Goal: Answer question/provide support

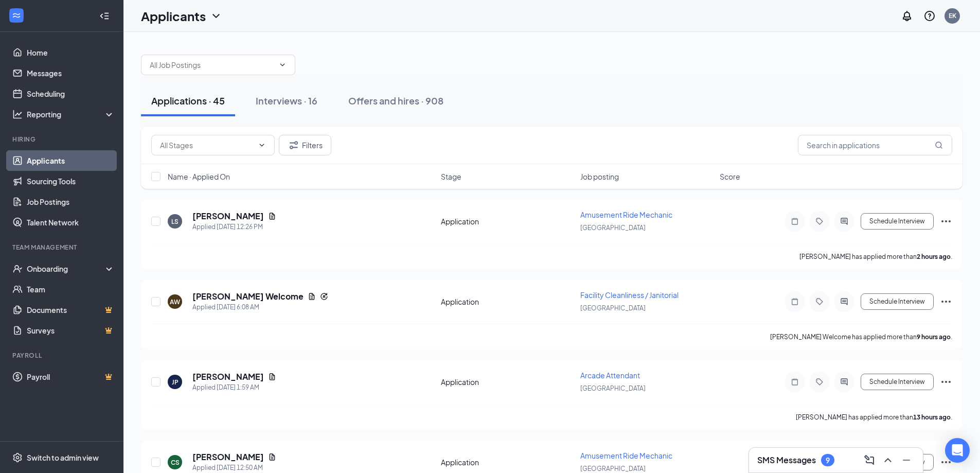
click at [816, 456] on h3 "SMS Messages" at bounding box center [786, 459] width 59 height 11
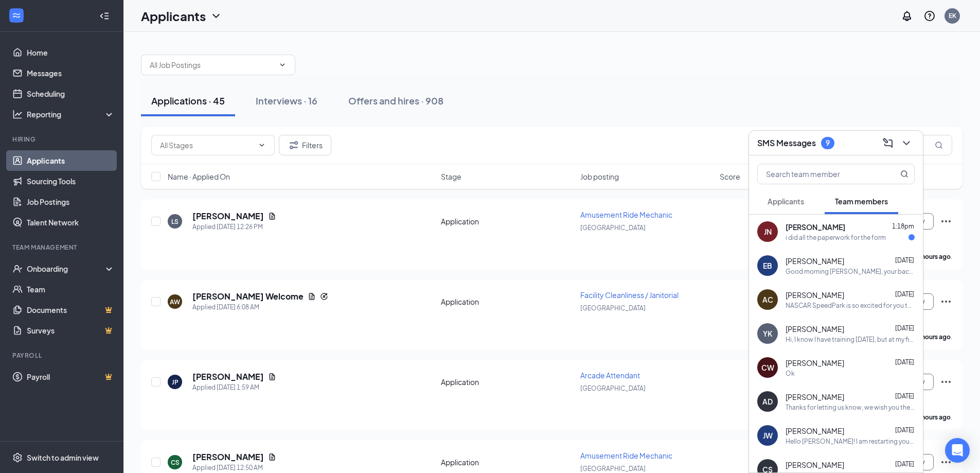
click at [881, 230] on div "[PERSON_NAME] 1:18pm" at bounding box center [850, 227] width 129 height 10
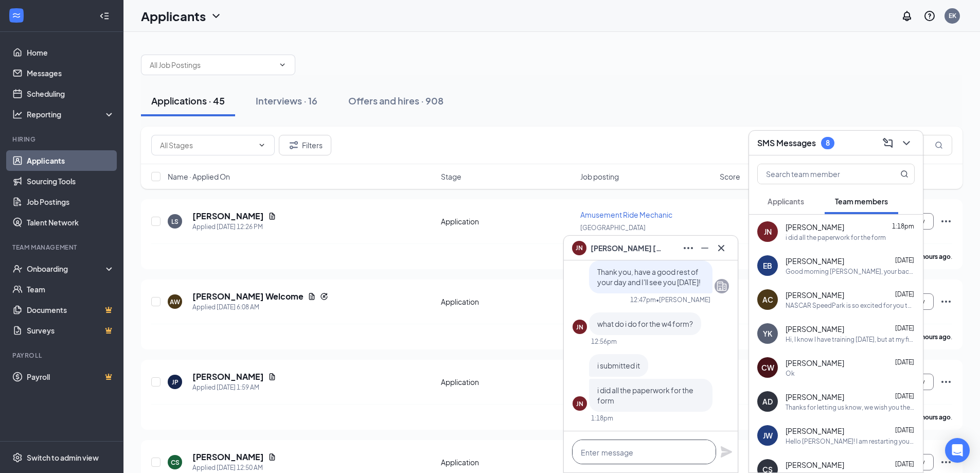
click at [613, 451] on textarea at bounding box center [644, 451] width 144 height 25
type textarea "Okay perfect, thank you!"
click at [725, 449] on icon "Plane" at bounding box center [726, 451] width 11 height 11
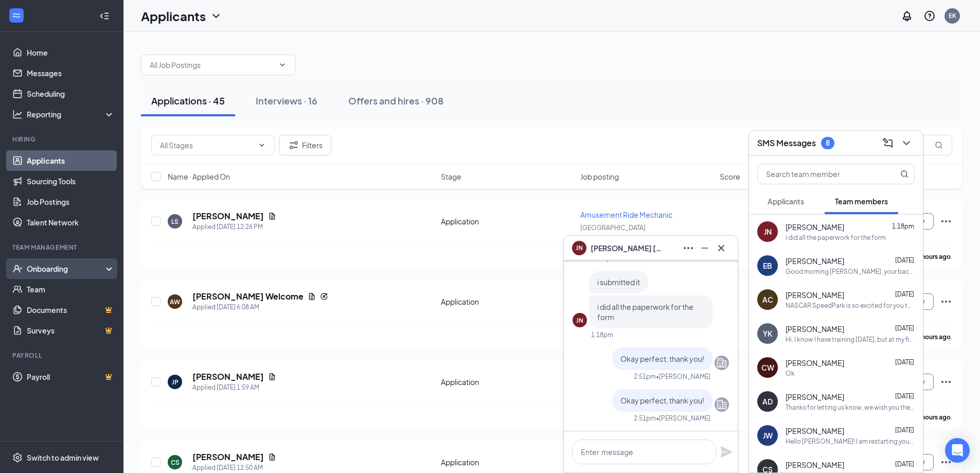
click at [62, 265] on div "Onboarding" at bounding box center [66, 268] width 79 height 10
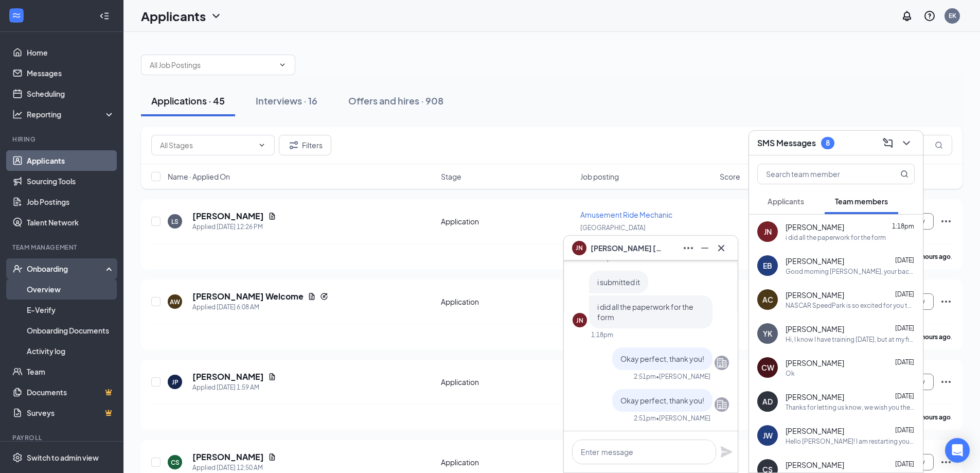
click at [52, 288] on link "Overview" at bounding box center [71, 289] width 88 height 21
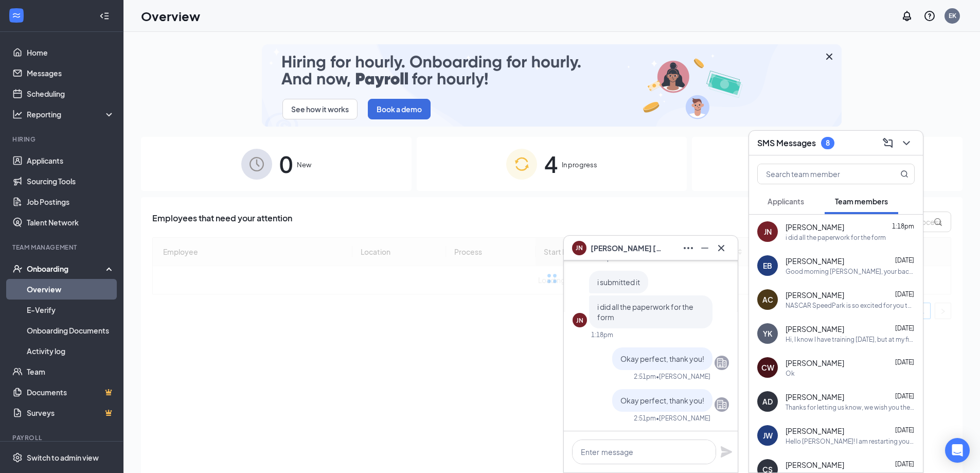
click at [557, 162] on span "4" at bounding box center [550, 164] width 13 height 36
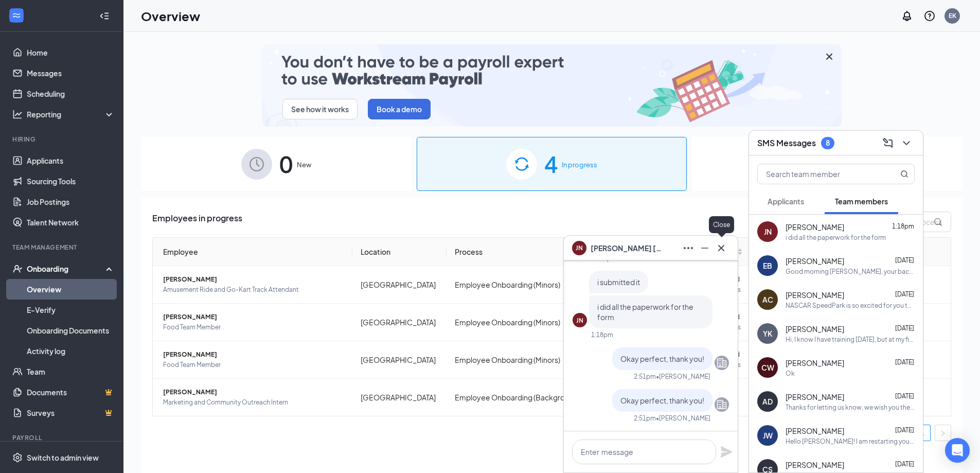
drag, startPoint x: 722, startPoint y: 244, endPoint x: 726, endPoint y: 239, distance: 6.9
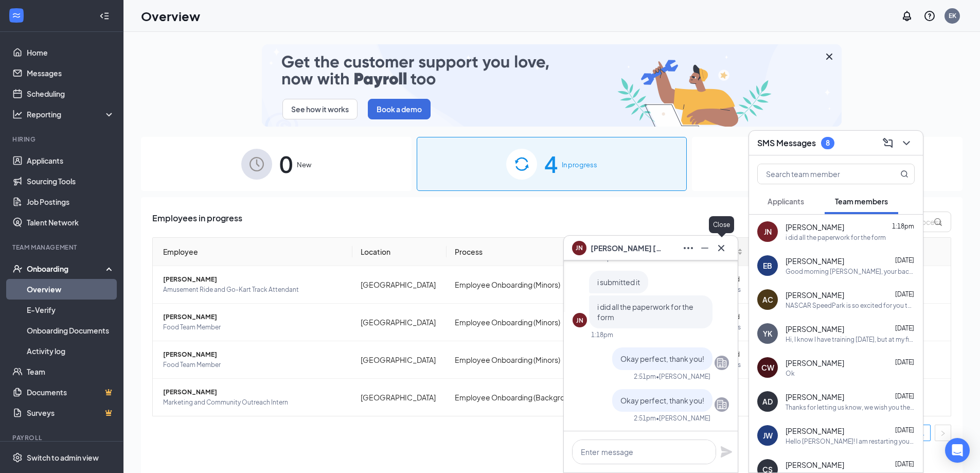
click at [722, 244] on icon "Cross" at bounding box center [721, 248] width 12 height 12
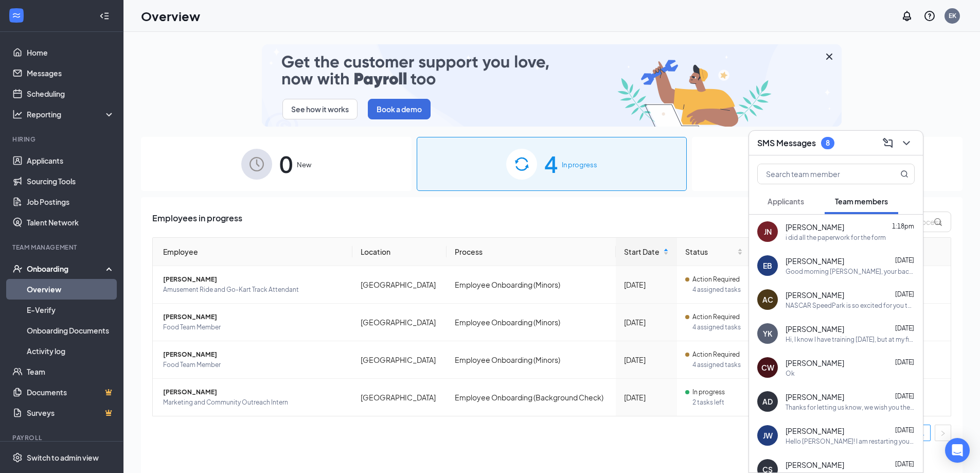
click at [783, 140] on h3 "SMS Messages" at bounding box center [786, 142] width 59 height 11
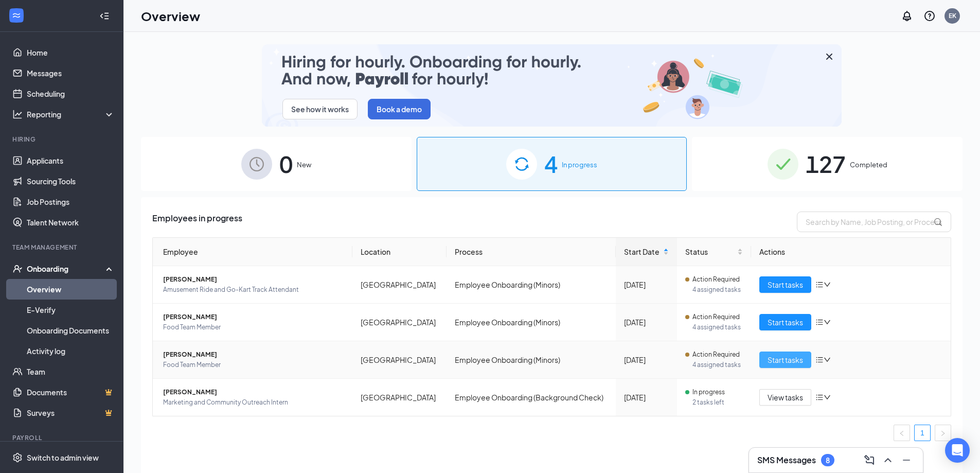
drag, startPoint x: 781, startPoint y: 353, endPoint x: 772, endPoint y: 346, distance: 12.1
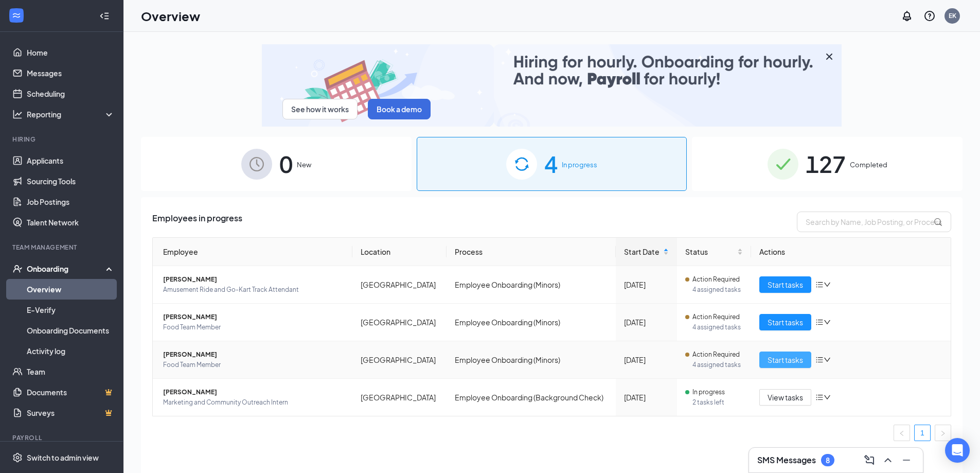
click at [782, 353] on button "Start tasks" at bounding box center [785, 359] width 52 height 16
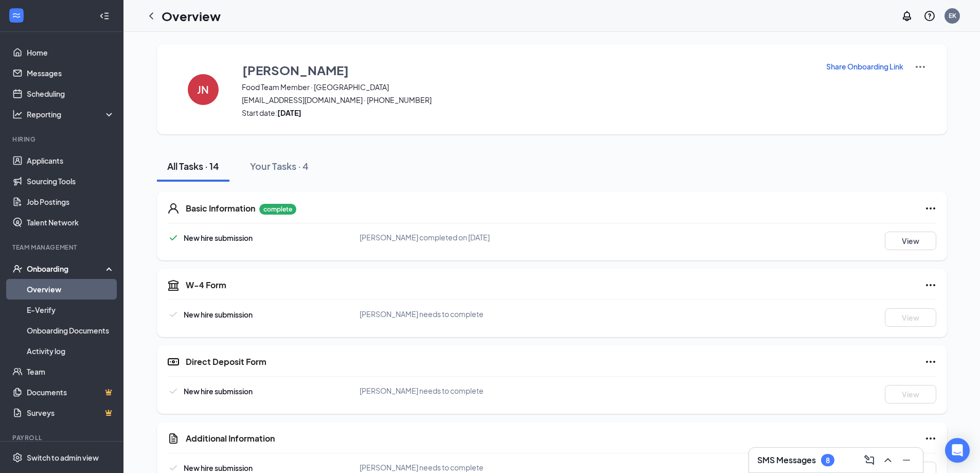
click at [827, 460] on div "8" at bounding box center [828, 460] width 4 height 9
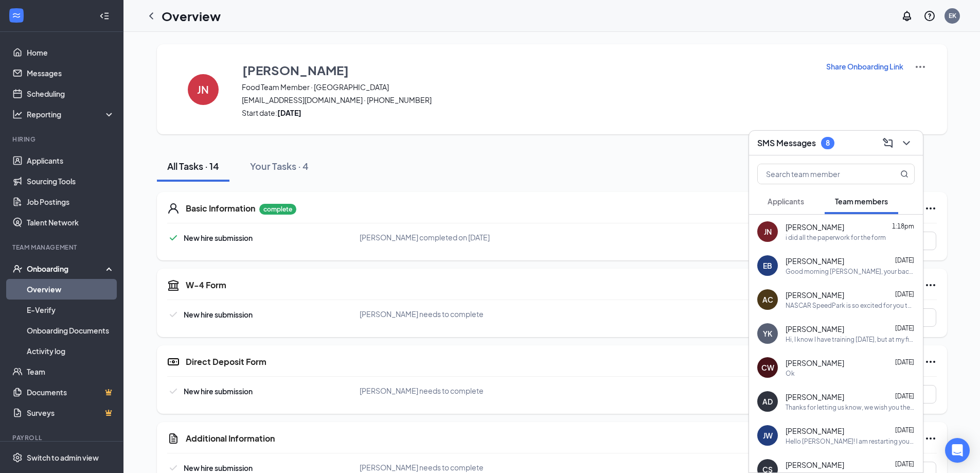
click at [845, 148] on div "SMS Messages 8" at bounding box center [835, 143] width 157 height 16
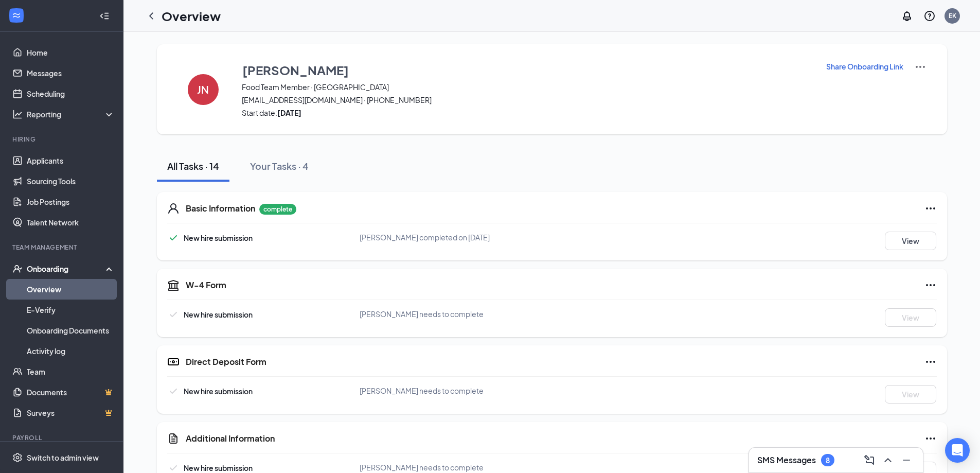
click at [824, 457] on div "8" at bounding box center [827, 460] width 13 height 12
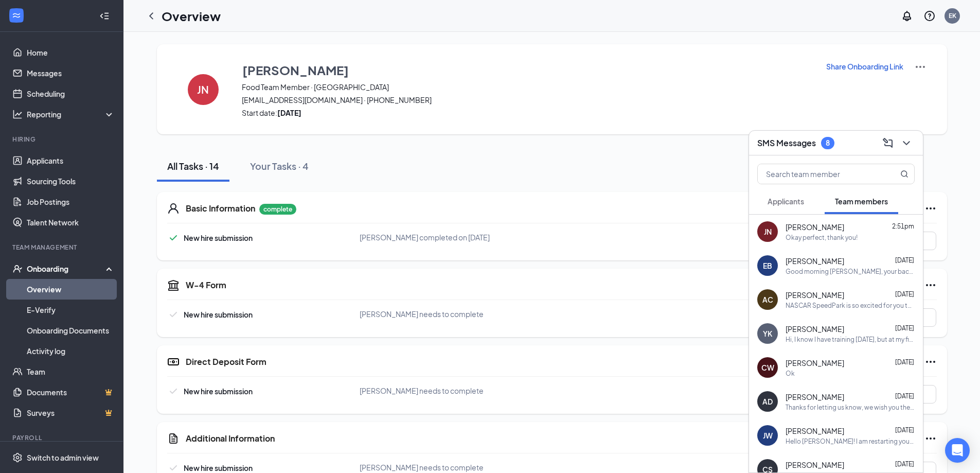
click at [814, 232] on span "[PERSON_NAME]" at bounding box center [815, 227] width 59 height 10
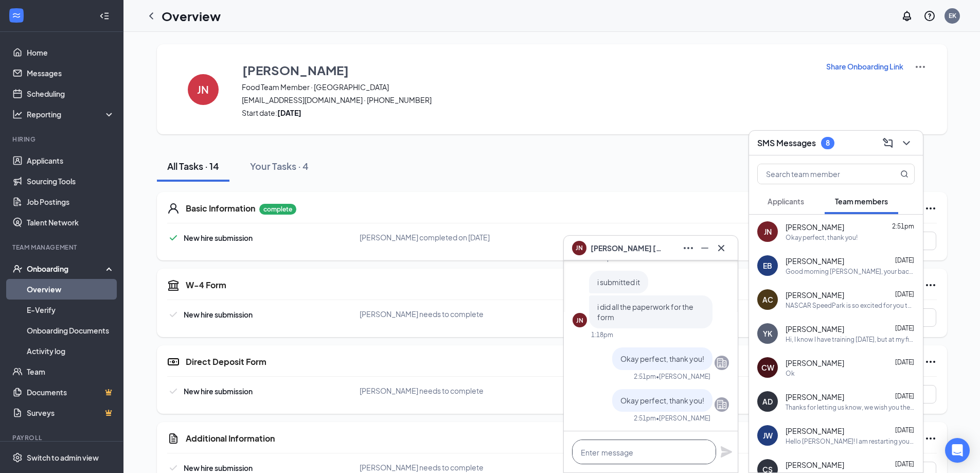
click at [628, 454] on textarea at bounding box center [644, 451] width 144 height 25
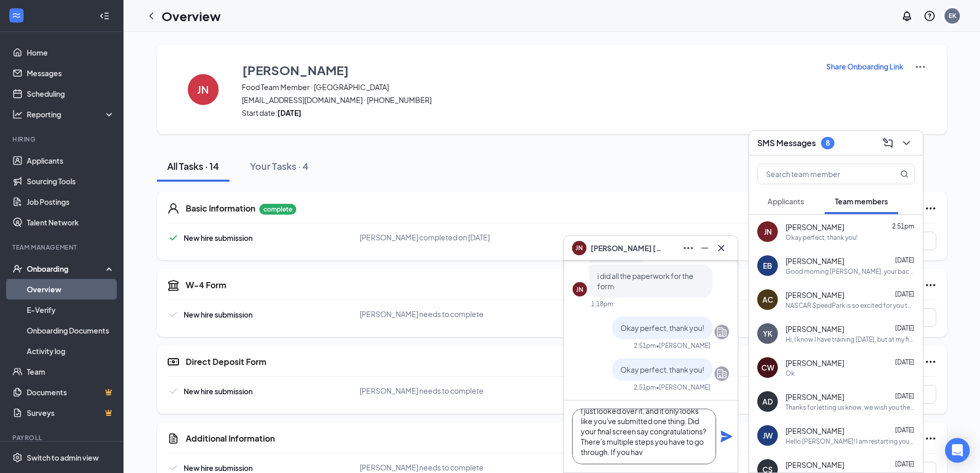
scroll to position [21, 0]
type textarea "I just looked over it, and it only looks like you've submitted one thing. Did y…"
click at [729, 432] on icon "Plane" at bounding box center [726, 436] width 12 height 12
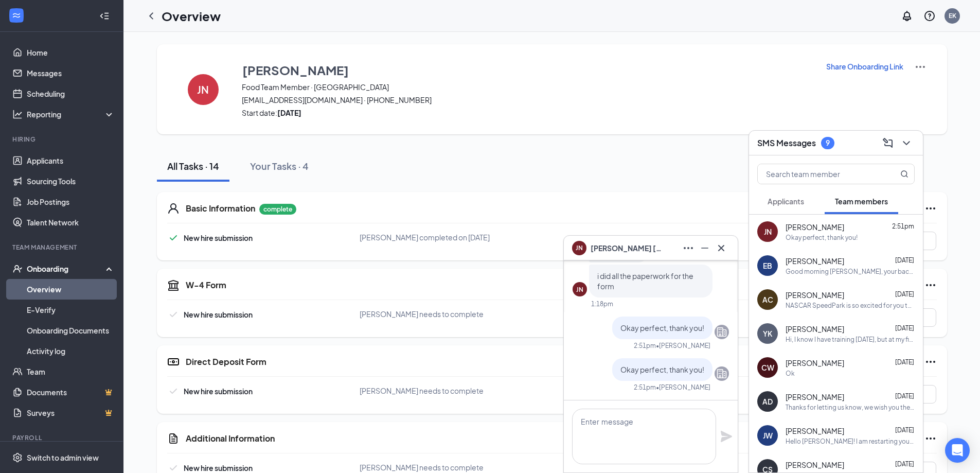
scroll to position [0, 0]
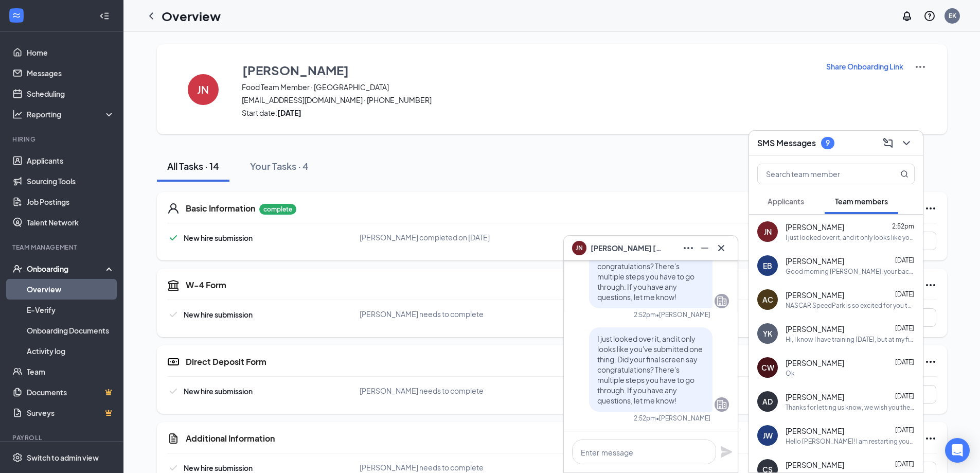
click at [787, 197] on span "Applicants" at bounding box center [786, 201] width 37 height 9
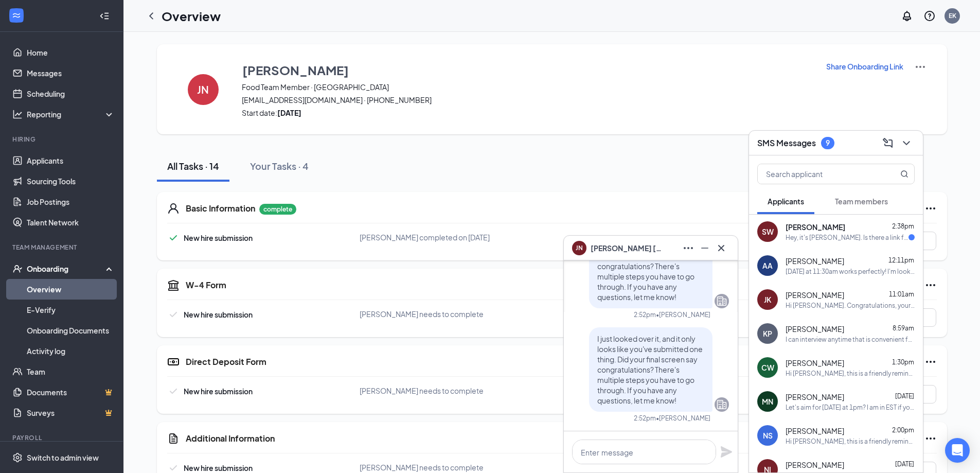
click at [827, 230] on span "[PERSON_NAME]" at bounding box center [816, 227] width 60 height 10
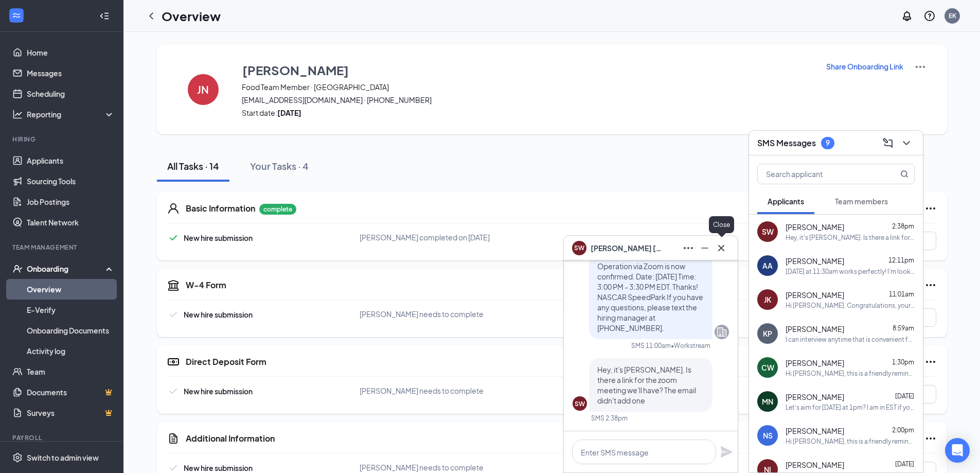
click at [718, 246] on icon "Cross" at bounding box center [721, 248] width 12 height 12
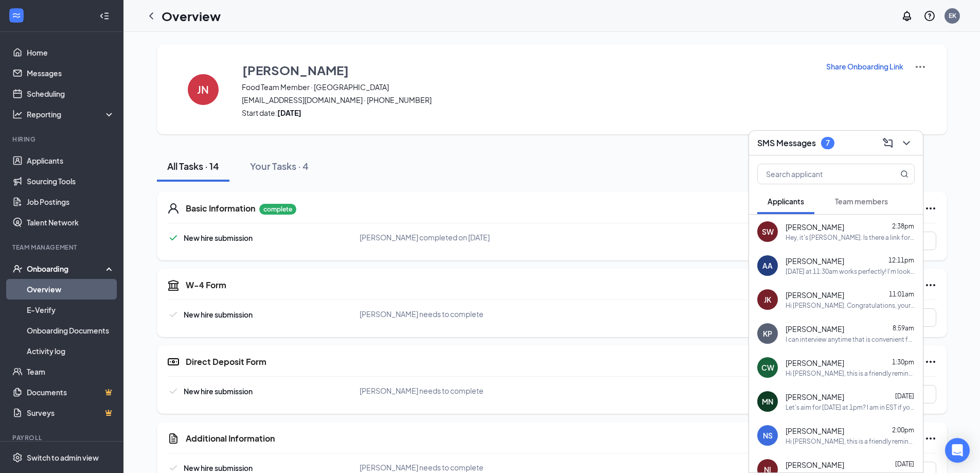
click at [870, 201] on span "Team members" at bounding box center [861, 201] width 53 height 9
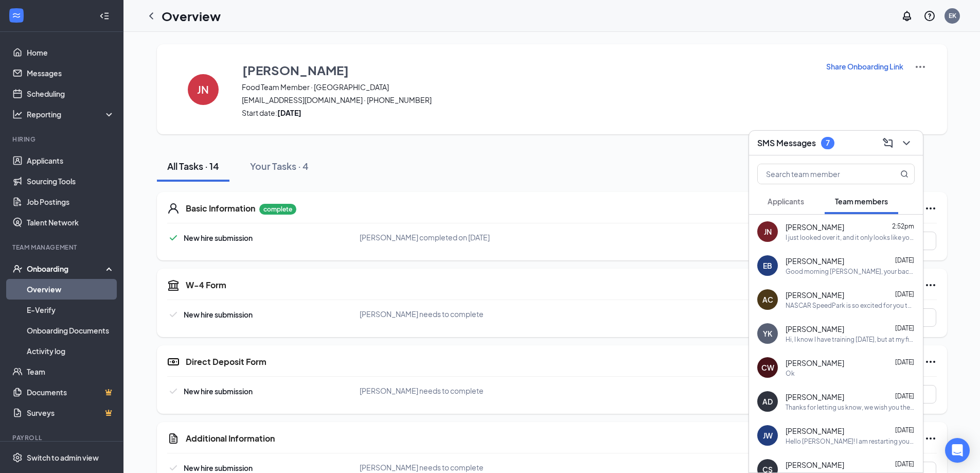
click at [841, 242] on div "JN [PERSON_NAME] 2:52pm I just looked over it, and it only looks like you've su…" at bounding box center [836, 232] width 174 height 34
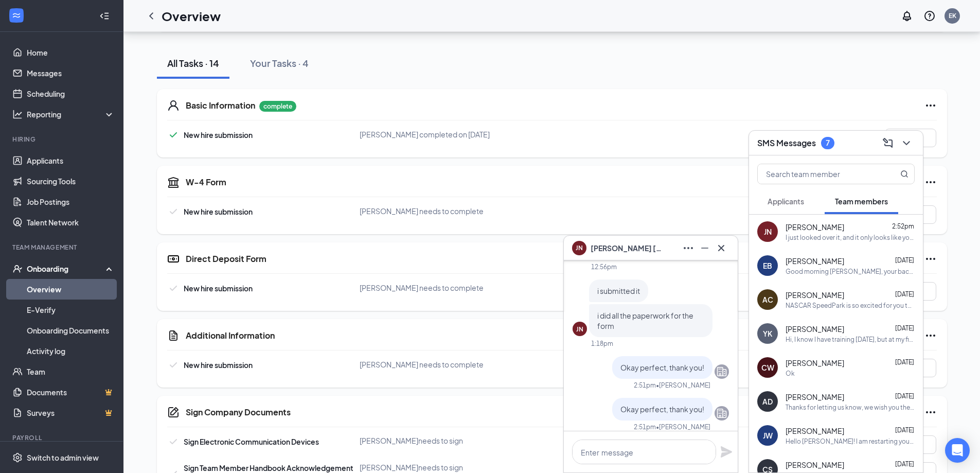
scroll to position [-309, 0]
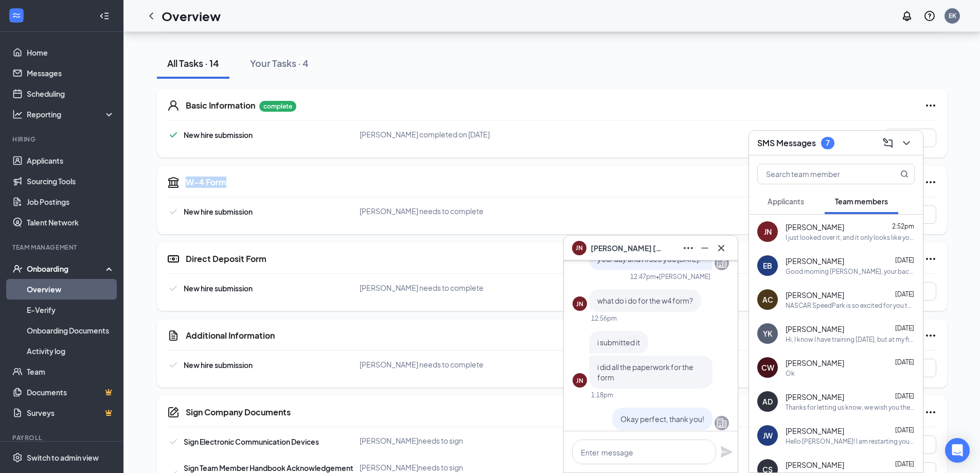
drag, startPoint x: 172, startPoint y: 179, endPoint x: 304, endPoint y: 169, distance: 132.0
click at [286, 173] on div "W-4 Form New hire submission [PERSON_NAME] needs to complete View" at bounding box center [552, 200] width 790 height 68
click at [409, 166] on div "W-4 Form New hire submission [PERSON_NAME] needs to complete View" at bounding box center [552, 200] width 790 height 68
click at [414, 177] on div "W-4 Form" at bounding box center [561, 182] width 751 height 12
click at [396, 196] on div "W-4 Form New hire submission [PERSON_NAME] needs to complete View" at bounding box center [552, 200] width 790 height 68
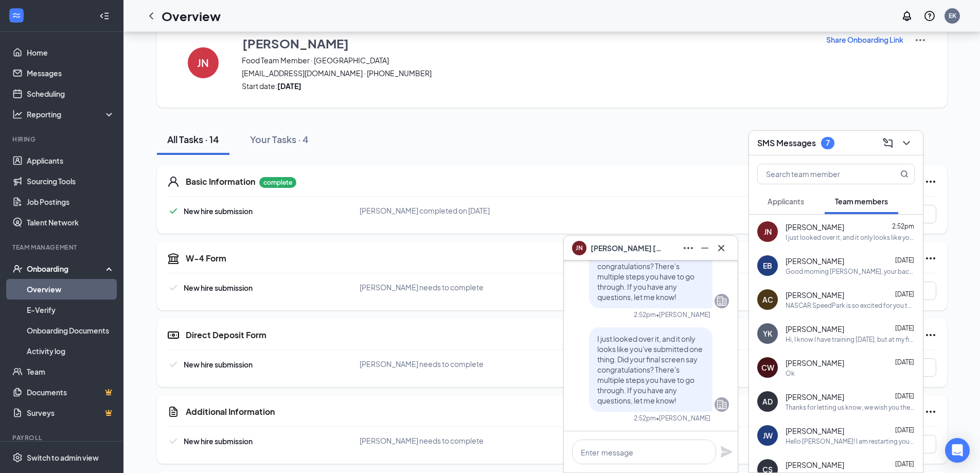
scroll to position [0, 0]
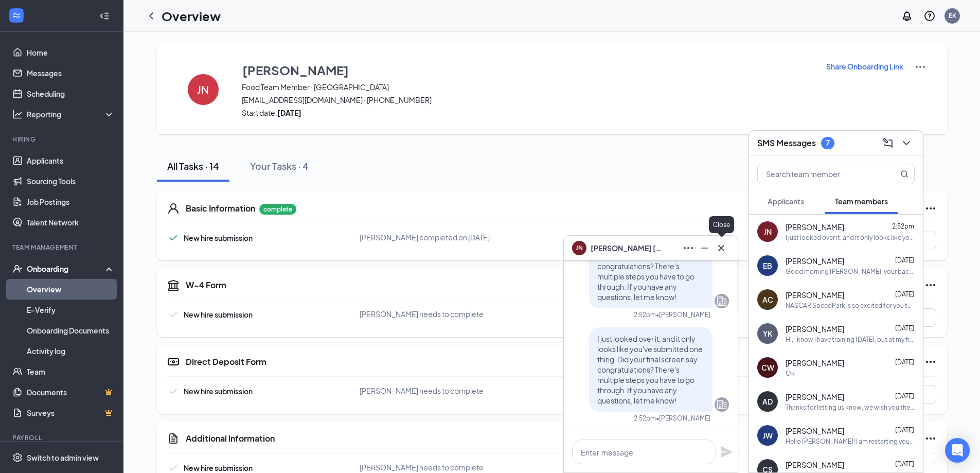
click at [721, 250] on icon "Cross" at bounding box center [721, 248] width 12 height 12
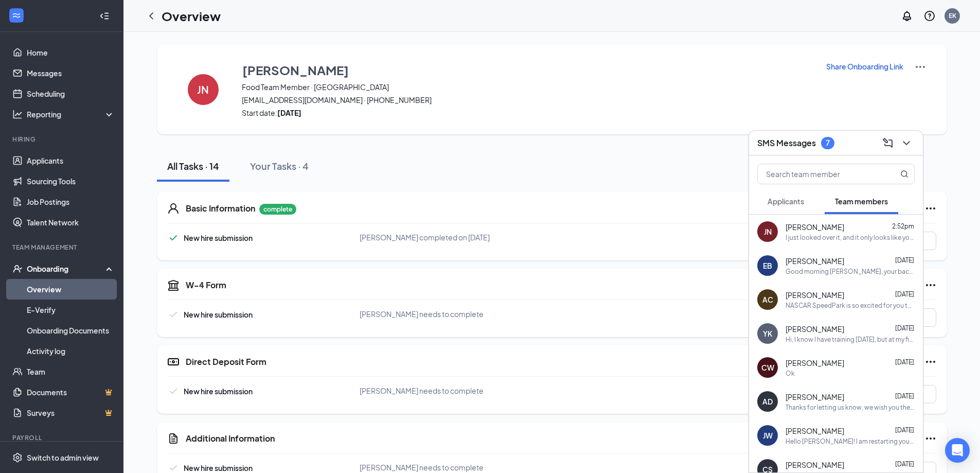
click at [827, 143] on div "7" at bounding box center [828, 142] width 4 height 9
